Goal: Information Seeking & Learning: Learn about a topic

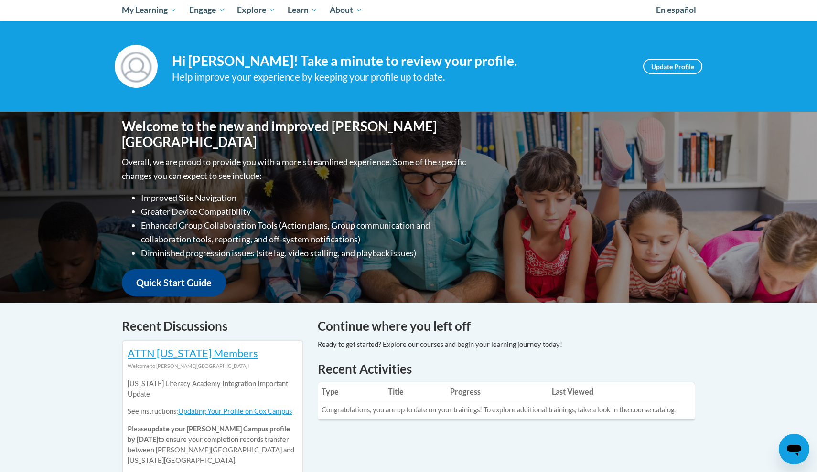
scroll to position [31, 0]
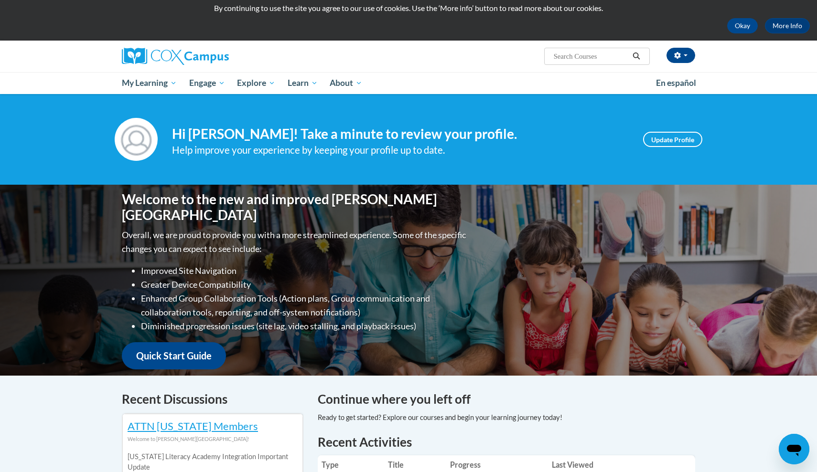
click at [587, 56] on input "Search..." at bounding box center [591, 56] width 76 height 11
type input "read with me"
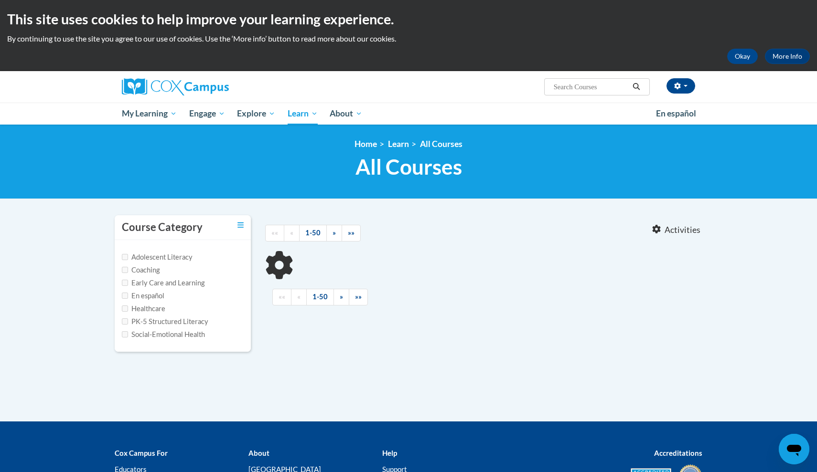
type input "read with me"
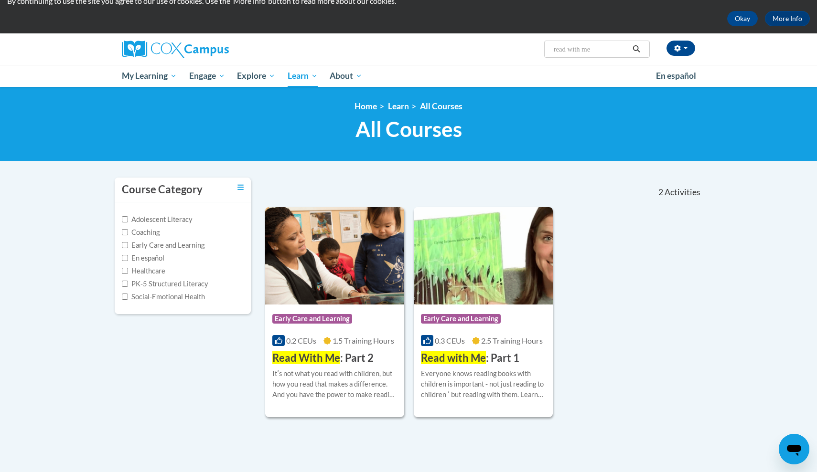
scroll to position [48, 0]
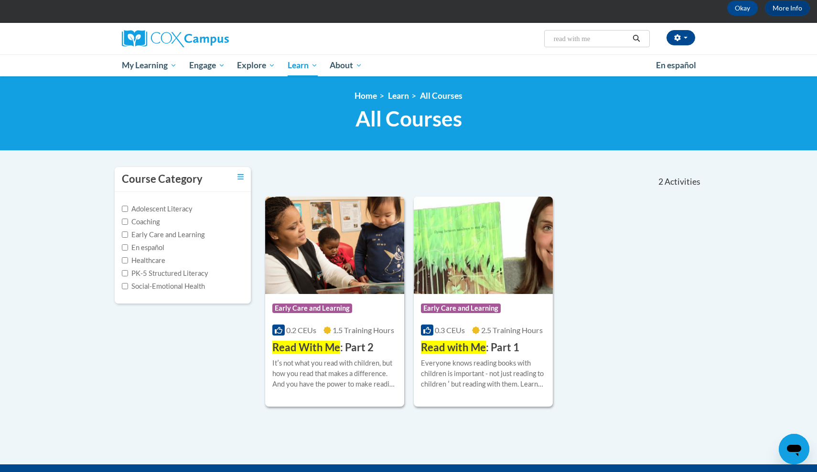
click at [455, 344] on span "Read with Me" at bounding box center [453, 347] width 65 height 13
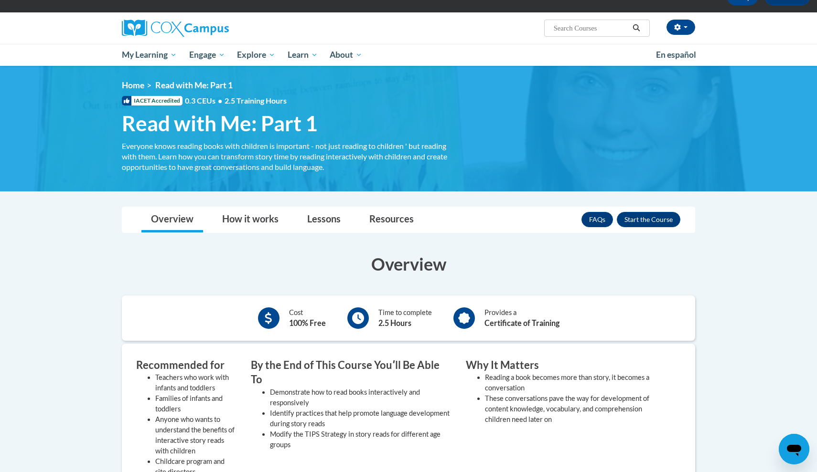
scroll to position [62, 0]
